Goal: Use online tool/utility: Utilize a website feature to perform a specific function

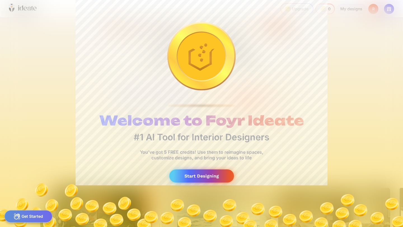
click at [206, 177] on div "Start Designing" at bounding box center [201, 176] width 65 height 13
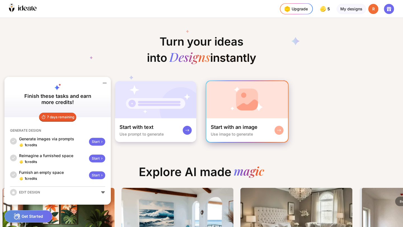
click at [226, 135] on div "Use image to generate" at bounding box center [232, 134] width 42 height 5
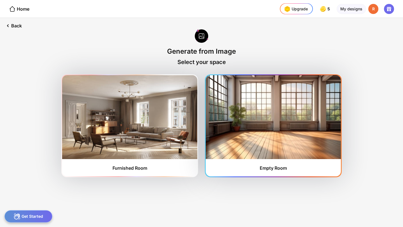
click at [256, 132] on img at bounding box center [273, 117] width 135 height 84
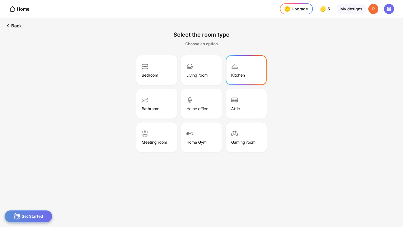
click at [228, 76] on div "Kitchen" at bounding box center [246, 70] width 39 height 28
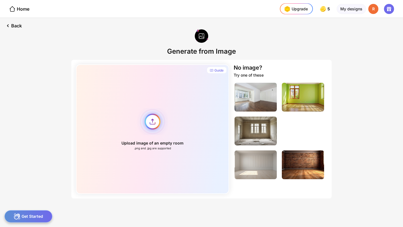
click at [152, 121] on div "Upload image of an empty room .png and .jpg are supported" at bounding box center [152, 129] width 153 height 130
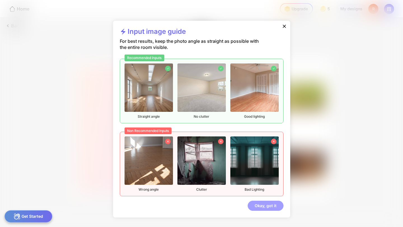
click at [261, 209] on div "Okay, got it" at bounding box center [266, 206] width 36 height 10
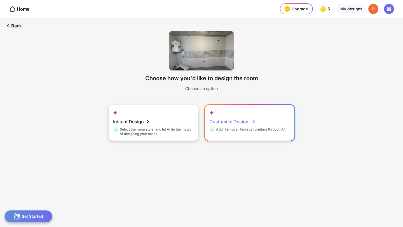
click at [235, 128] on div "Add, Remove, Replace furniture through AI" at bounding box center [246, 130] width 75 height 6
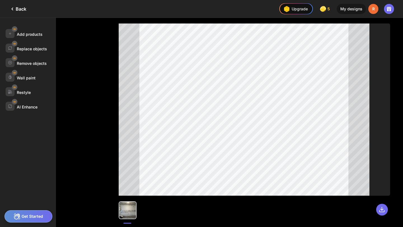
click at [31, 216] on div "Get Started" at bounding box center [28, 217] width 48 height 12
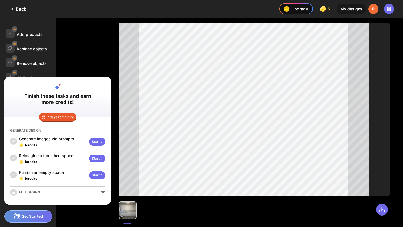
click at [71, 60] on div "Add products Replace objects Remove objects Wall paint Restyle AI Enhance" at bounding box center [53, 122] width 106 height 209
click at [104, 83] on icon at bounding box center [104, 83] width 3 height 0
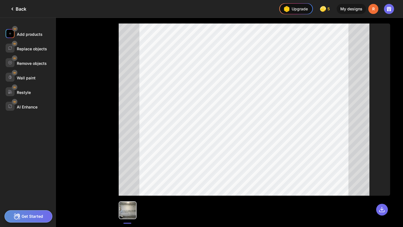
click at [25, 32] on div "Add products" at bounding box center [30, 34] width 26 height 5
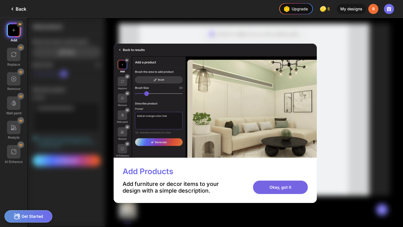
click at [279, 187] on div "Okay, got it" at bounding box center [280, 187] width 55 height 13
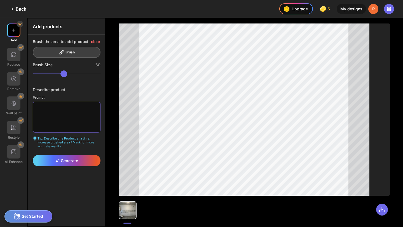
click at [71, 113] on textarea at bounding box center [67, 117] width 68 height 31
type textarea "**********"
click at [69, 163] on div "Generate" at bounding box center [67, 160] width 68 height 11
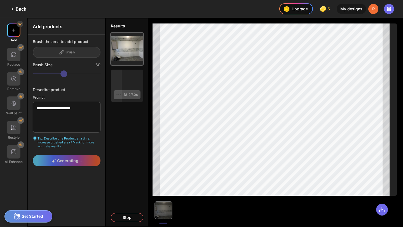
click at [14, 11] on icon at bounding box center [12, 9] width 7 height 7
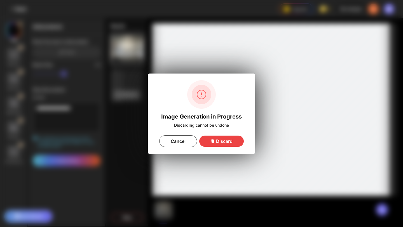
click at [227, 146] on div "Discard" at bounding box center [221, 141] width 45 height 11
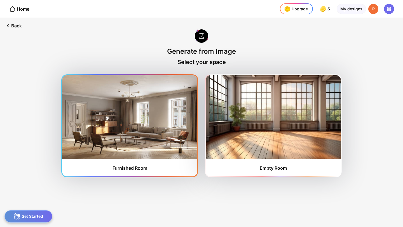
click at [135, 134] on img at bounding box center [129, 117] width 135 height 84
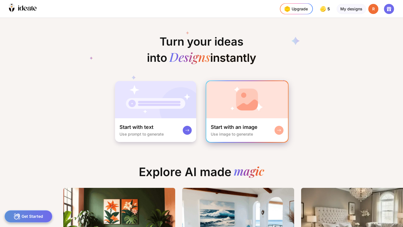
scroll to position [0, 3]
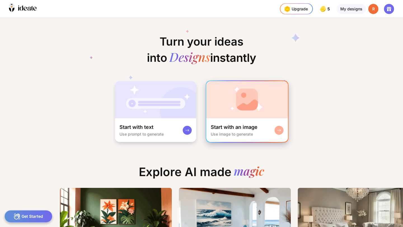
click at [240, 127] on div "Start with an image" at bounding box center [234, 127] width 47 height 7
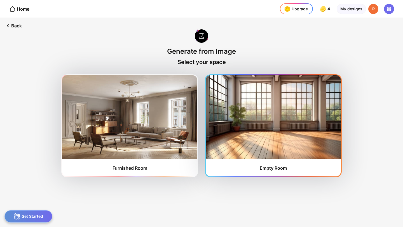
click at [259, 125] on img at bounding box center [273, 117] width 135 height 84
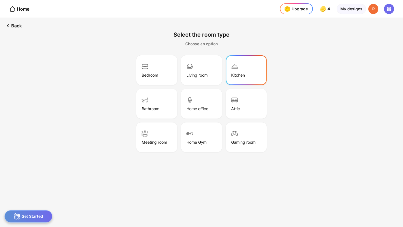
click at [241, 78] on div "Kitchen" at bounding box center [246, 70] width 39 height 28
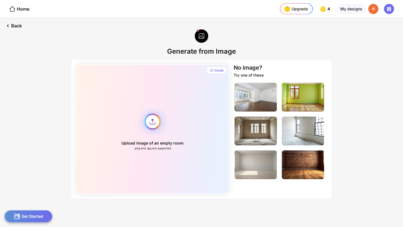
click at [154, 123] on div "Upload image of an empty room .png and .jpg are supported" at bounding box center [152, 129] width 153 height 130
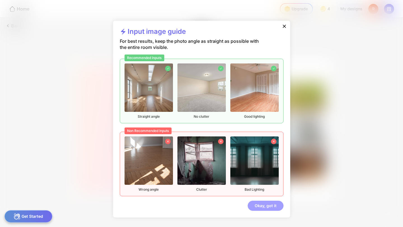
click at [271, 206] on div "Okay, got it" at bounding box center [266, 206] width 36 height 10
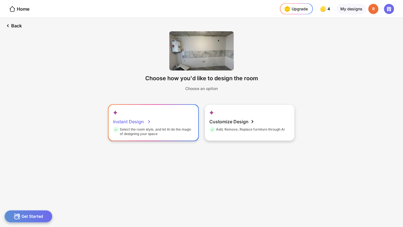
click at [149, 125] on div "Instant Design" at bounding box center [132, 121] width 38 height 11
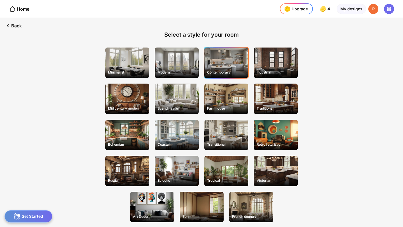
click at [232, 68] on div "Contemporary" at bounding box center [226, 63] width 44 height 31
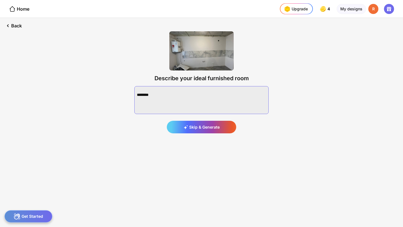
click at [189, 98] on textarea at bounding box center [201, 100] width 134 height 28
click at [272, 79] on div "Describe your ideal furnished room Skip & Generate" at bounding box center [201, 82] width 152 height 120
click at [215, 96] on textarea at bounding box center [201, 100] width 134 height 28
type textarea "*"
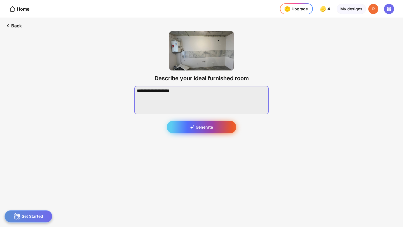
type textarea "**********"
click at [207, 129] on div "Generate" at bounding box center [201, 127] width 69 height 13
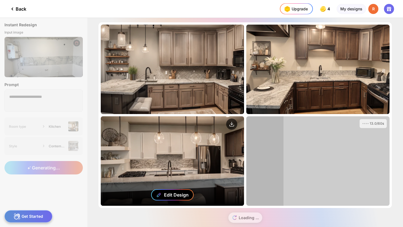
click at [171, 194] on div "Edit Design" at bounding box center [176, 195] width 25 height 6
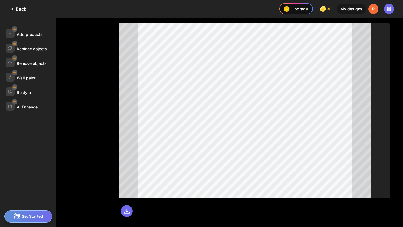
click at [176, 195] on div at bounding box center [255, 111] width 272 height 175
